Goal: Find specific page/section: Find specific page/section

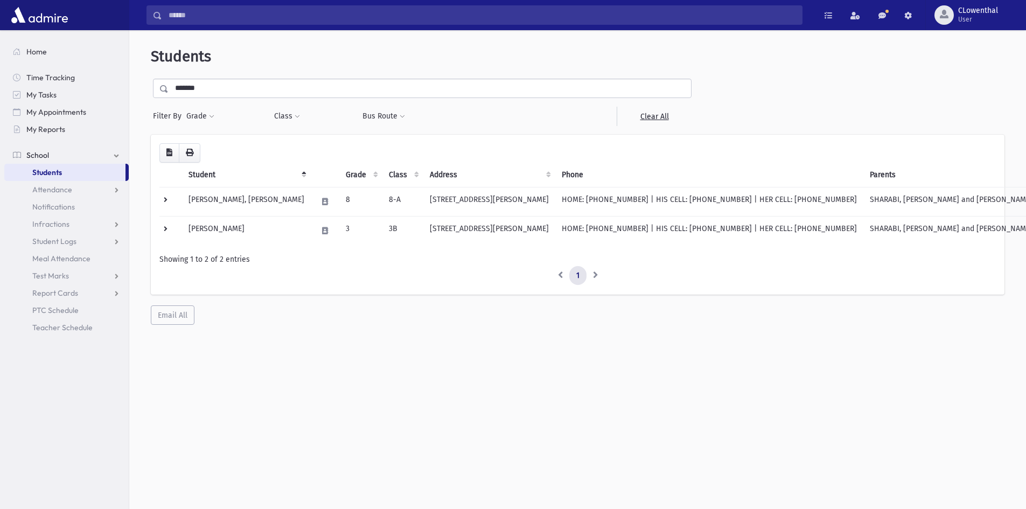
click at [107, 172] on link "Students" at bounding box center [64, 172] width 121 height 17
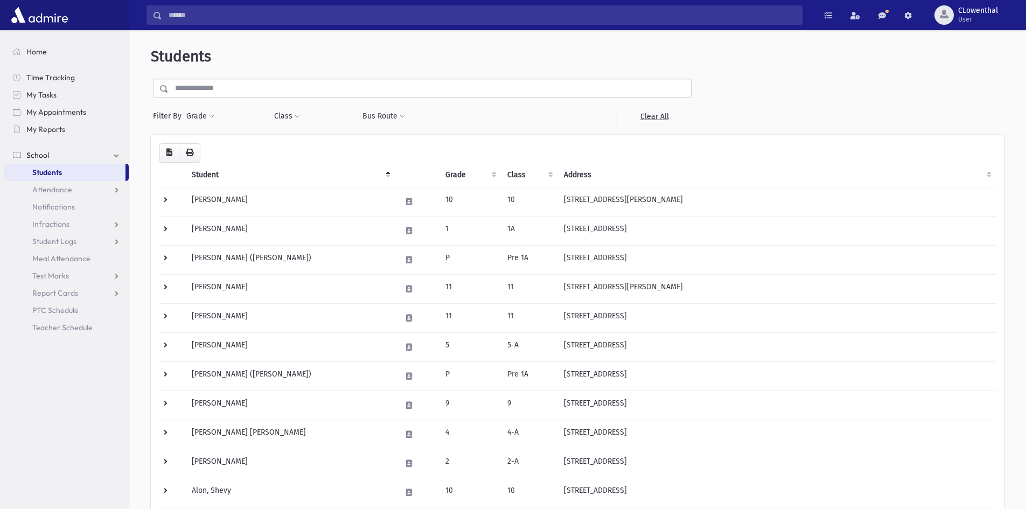
drag, startPoint x: 199, startPoint y: 106, endPoint x: 203, endPoint y: 116, distance: 10.9
click at [200, 107] on div "Filter By Grade * * * * * * * * * ***** ********* ********* * * * ** ** ** Filt…" at bounding box center [422, 102] width 543 height 47
click at [203, 116] on button "Grade" at bounding box center [200, 116] width 29 height 19
click at [222, 142] on ul at bounding box center [249, 146] width 112 height 16
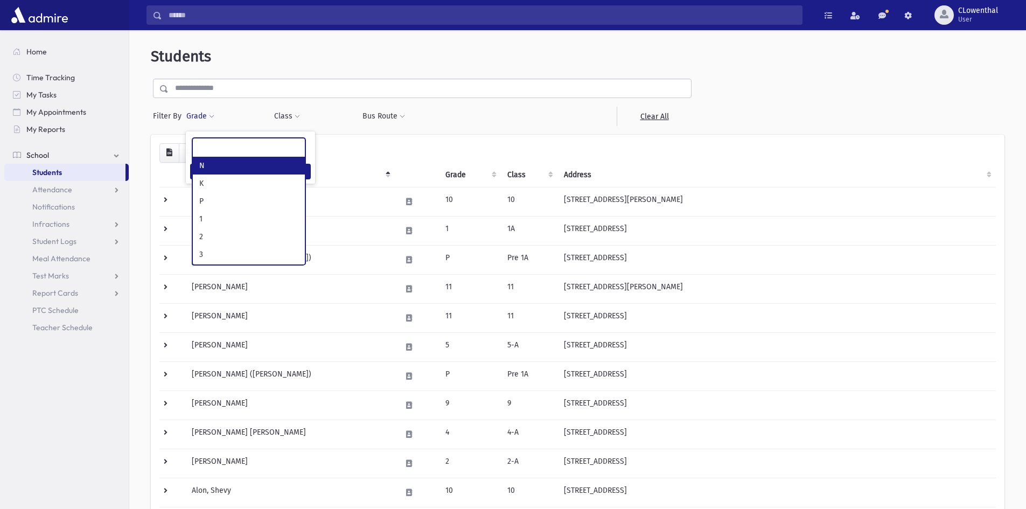
click at [222, 142] on ul at bounding box center [249, 146] width 112 height 16
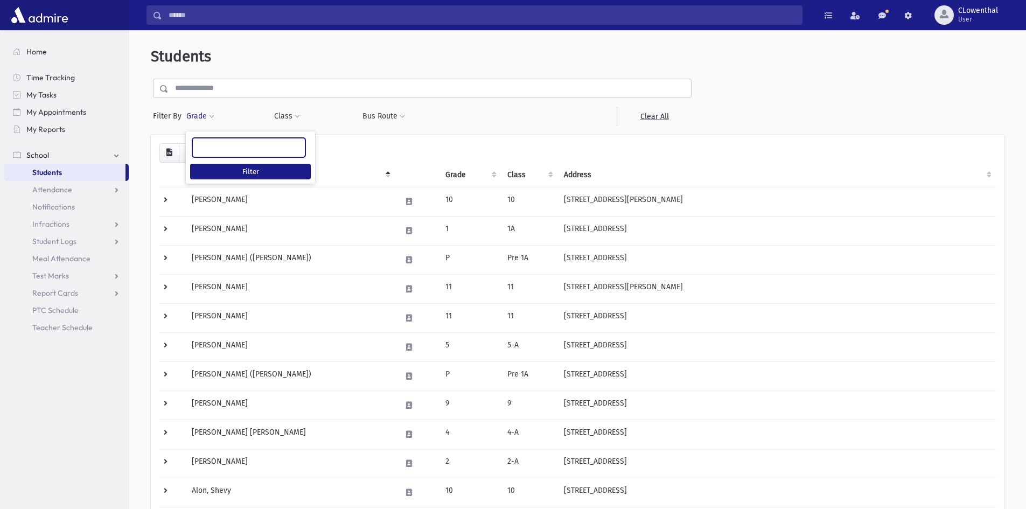
click at [230, 114] on div "Grade * * * * * * * * * ***** ********* ********* * * * ** ** ** Filter" at bounding box center [224, 116] width 77 height 19
click at [208, 116] on button "Grade" at bounding box center [200, 116] width 29 height 19
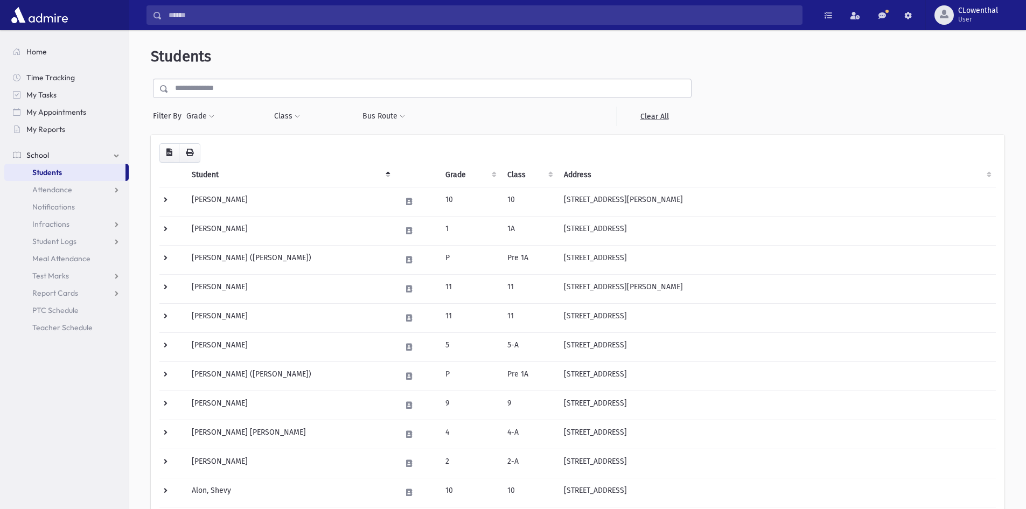
click at [77, 158] on link "School" at bounding box center [66, 154] width 124 height 17
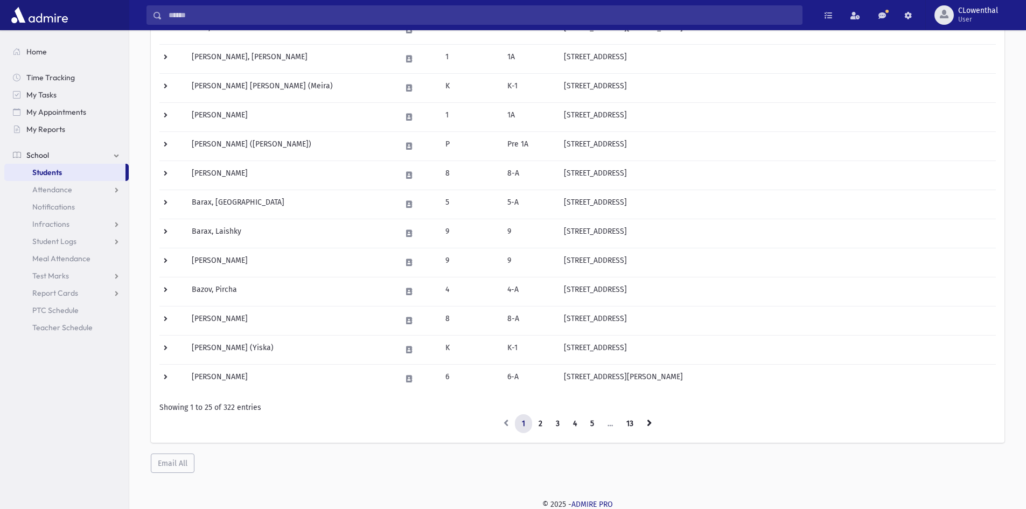
scroll to position [522, 0]
click at [529, 420] on link "1" at bounding box center [523, 422] width 17 height 19
click at [536, 421] on link "2" at bounding box center [540, 422] width 18 height 19
